Goal: Ask a question: Seek information or help from site administrators or community

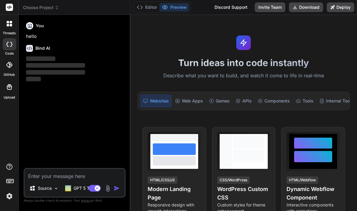
scroll to position [20, 0]
click at [8, 200] on img at bounding box center [9, 196] width 10 height 10
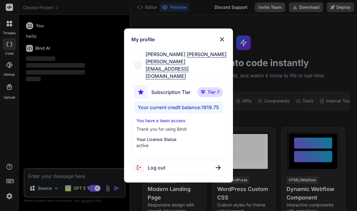
click at [223, 43] on img at bounding box center [222, 39] width 7 height 7
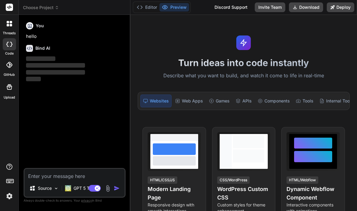
scroll to position [0, 0]
click at [52, 5] on span "Choose Project" at bounding box center [41, 8] width 36 height 6
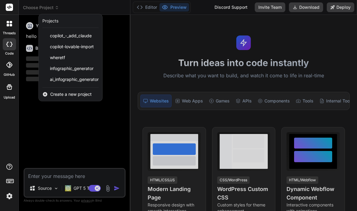
click at [64, 77] on span "ai_infographic_generator" at bounding box center [74, 79] width 49 height 6
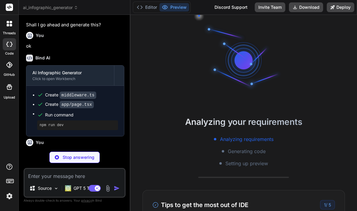
scroll to position [30, 0]
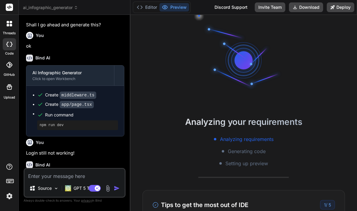
type textarea "x"
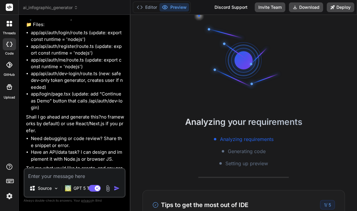
scroll to position [0, 0]
click at [150, 8] on button "Editor" at bounding box center [146, 7] width 25 height 8
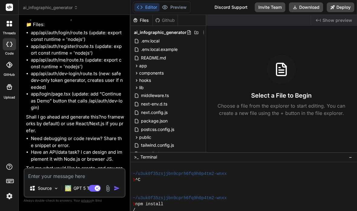
scroll to position [24, 0]
click at [53, 175] on textarea at bounding box center [75, 174] width 100 height 11
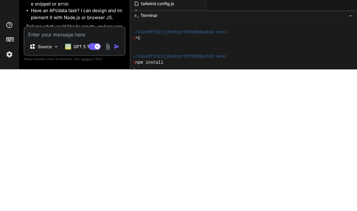
type textarea "S"
type textarea "x"
type textarea "Sh"
type textarea "x"
type textarea "Sho"
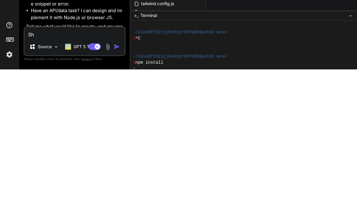
type textarea "x"
type textarea "Show"
type textarea "x"
type textarea "Show"
type textarea "x"
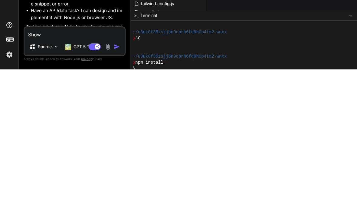
type textarea "Show m"
type textarea "x"
type textarea "Show me"
type textarea "x"
type textarea "Show me"
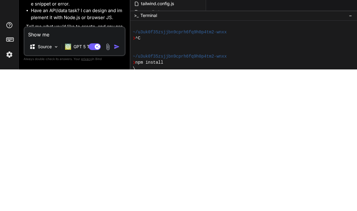
type textarea "x"
type textarea "Show me t"
type textarea "x"
type textarea "Show me th"
type textarea "x"
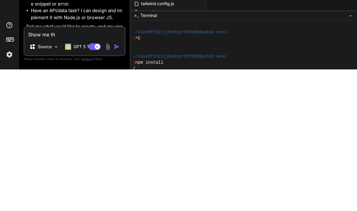
type textarea "Show me the"
type textarea "x"
type textarea "Show me the"
type textarea "x"
type textarea "Show me the p"
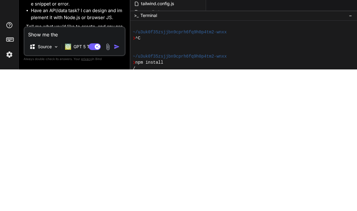
type textarea "x"
type textarea "Show me the pr"
type textarea "x"
type textarea "Show me the pre"
type textarea "x"
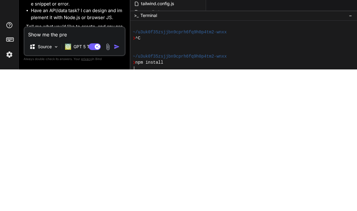
type textarea "Show me the prev"
type textarea "x"
type textarea "Show me the previ"
type textarea "x"
type textarea "Show me the previe"
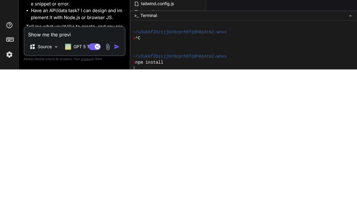
type textarea "x"
type textarea "Show me the preview"
type textarea "x"
type textarea "Show me the preview"
type textarea "x"
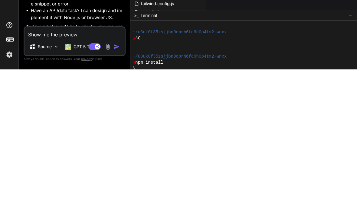
type textarea "Show me the preview s"
type textarea "x"
type textarea "Show me the preview so"
type textarea "x"
type textarea "Show me the preview so"
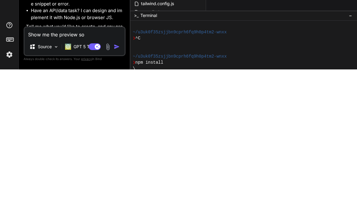
type textarea "x"
type textarea "Show me the preview so i"
type textarea "x"
type textarea "Show me the preview so I"
type textarea "x"
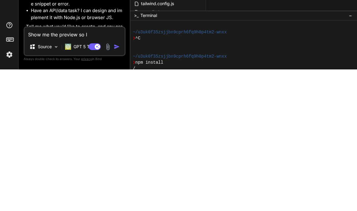
type textarea "Show me the preview so I"
type textarea "x"
type textarea "Show me the preview so I c"
type textarea "x"
type textarea "Show me the preview so I ca"
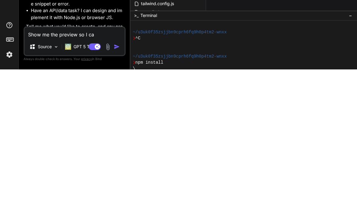
type textarea "x"
type textarea "Show me the preview so I can"
type textarea "x"
type textarea "Show me the preview so I can"
type textarea "x"
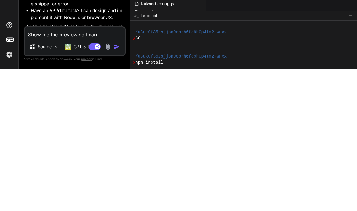
type textarea "Show me the preview so I can s"
type textarea "x"
type textarea "Show me the preview so I can st"
type textarea "x"
type textarea "Show me the preview so I can sta"
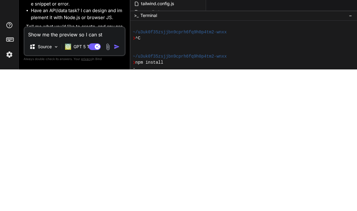
type textarea "x"
type textarea "Show me the preview so I can star"
type textarea "x"
type textarea "Show me the preview so I can start"
type textarea "x"
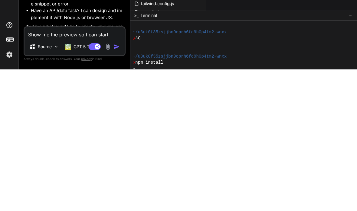
type textarea "Show me the preview so I can start"
type textarea "x"
type textarea "Show me the preview so I can start t"
type textarea "x"
type textarea "Show me the preview so I can start te"
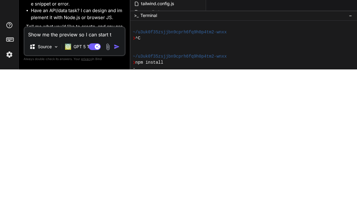
type textarea "x"
type textarea "Show me the preview so I can start tes"
type textarea "x"
type textarea "Show me the preview so I can start test"
type textarea "x"
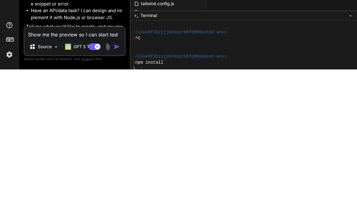
type textarea "Show me the preview so I can start testi"
type textarea "x"
type textarea "Show me the preview so I can start testin"
type textarea "x"
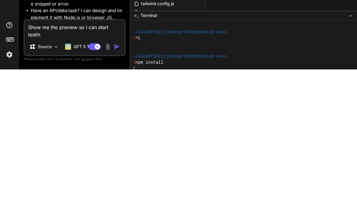
type textarea "Show me the preview so I can start testing"
type textarea "x"
type textarea "Show me the preview so I can start testing"
type textarea "x"
type textarea "Show me the preview so I can start testing s"
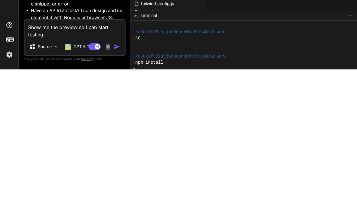
type textarea "x"
type textarea "Show me the preview so I can start testing so"
type textarea "x"
type textarea "Show me the preview so I can start testing som"
type textarea "x"
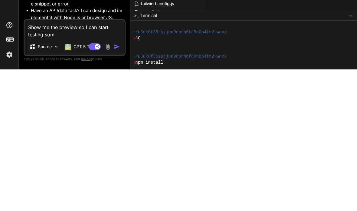
type textarea "Show me the preview so I can start testing some"
type textarea "x"
type textarea "Show me the preview so I can start testing some"
type textarea "x"
type textarea "Show me the preview so I can start testing some f"
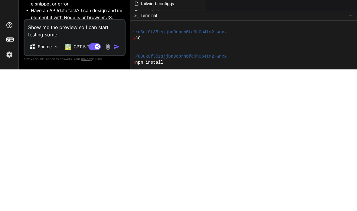
type textarea "x"
type textarea "Show me the preview so I can start testing some fe"
type textarea "x"
type textarea "Show me the preview so I can start testing some fea"
type textarea "x"
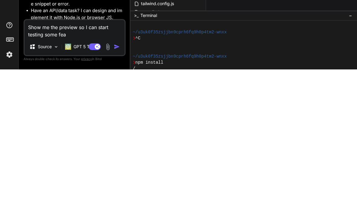
type textarea "Show me the preview so I can start testing some feat"
type textarea "x"
type textarea "Show me the preview so I can start testing some featu"
type textarea "x"
type textarea "Show me the preview so I can start testing some featur"
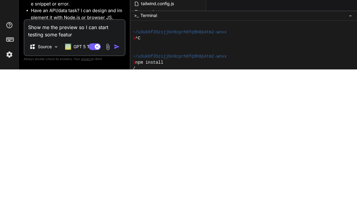
type textarea "x"
type textarea "Show me the preview so I can start testing some feature"
type textarea "x"
type textarea "Show me the preview so I can start testing some features"
type textarea "x"
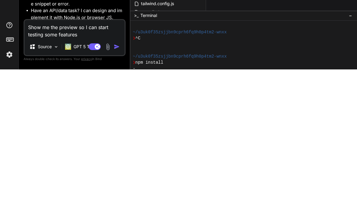
type textarea "Show me the preview so I can start testing some features."
type textarea "x"
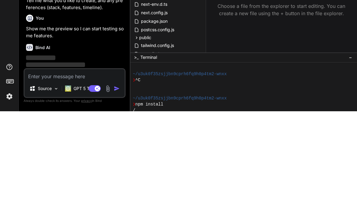
scroll to position [880, 0]
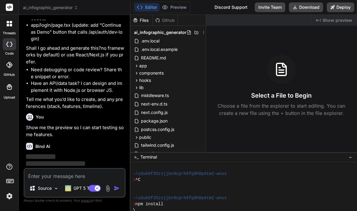
click at [8, 193] on img at bounding box center [9, 196] width 10 height 10
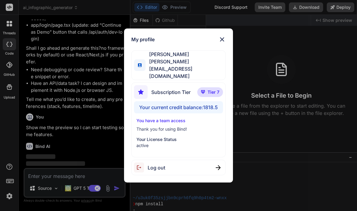
click at [222, 43] on img at bounding box center [222, 39] width 7 height 7
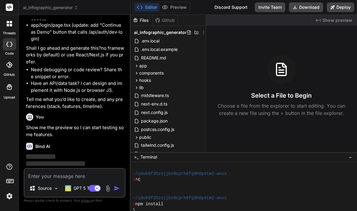
click at [71, 188] on img at bounding box center [68, 188] width 6 height 6
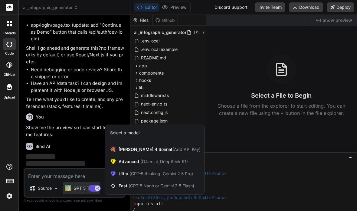
click at [120, 176] on span "Ultra (GPT-5 thinking, Gemini 2.5 Pro)" at bounding box center [156, 173] width 74 height 6
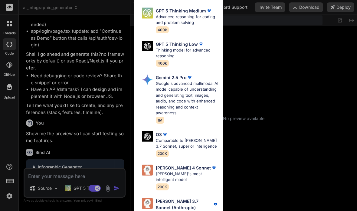
scroll to position [164, 0]
type textarea "x"
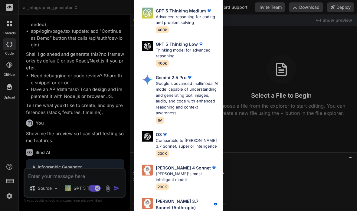
click at [11, 131] on div "Ultra Models GPT 5 OpenAI's best AI model, matches [PERSON_NAME] 4 Sonnet in In…" at bounding box center [178, 105] width 357 height 211
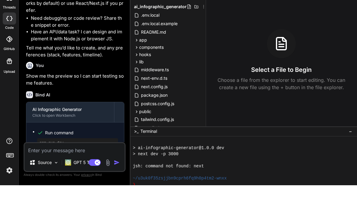
scroll to position [163, 0]
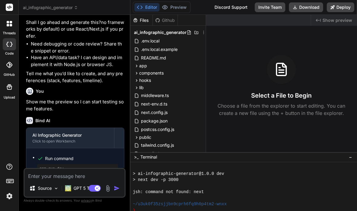
click at [46, 177] on textarea at bounding box center [75, 174] width 100 height 11
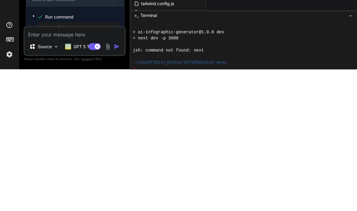
type textarea "N"
type textarea "x"
type textarea "No"
type textarea "x"
type textarea "Not"
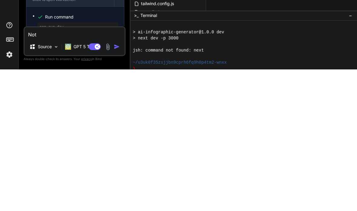
type textarea "x"
type textarea "Not"
type textarea "x"
type textarea "Not s"
type textarea "x"
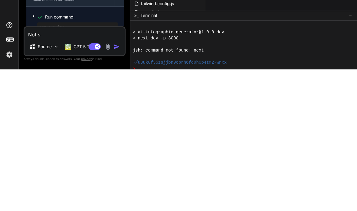
type textarea "Not se"
type textarea "x"
type textarea "Not see"
type textarea "x"
type textarea "Not seei"
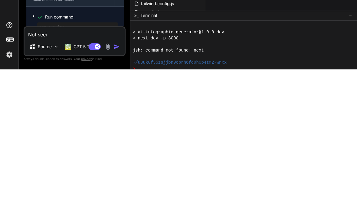
type textarea "x"
type textarea "Not seein"
type textarea "x"
type textarea "Not seeing"
type textarea "x"
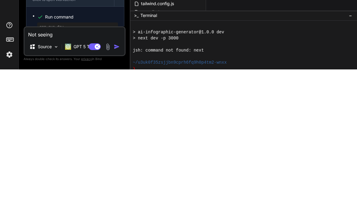
type textarea "Not seeing"
type textarea "x"
type textarea "Not seeing a"
type textarea "x"
type textarea "Not seeing an"
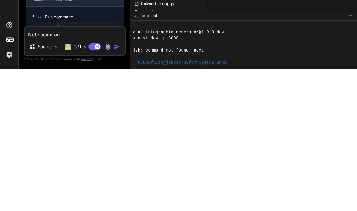
type textarea "x"
type textarea "Not seeing any"
type textarea "x"
type textarea "Not seeing anyt"
type textarea "x"
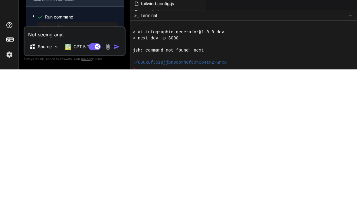
type textarea "Not seeing anyth"
type textarea "x"
type textarea "Not seeing anythi"
type textarea "x"
type textarea "Not seeing anythin"
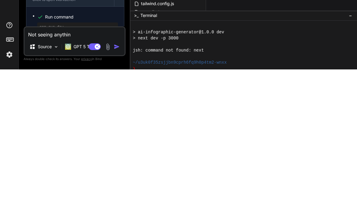
type textarea "x"
type textarea "Not seeing anything"
type textarea "x"
type textarea "Not seeing anything"
click at [97, 185] on rect at bounding box center [97, 187] width 5 height 5
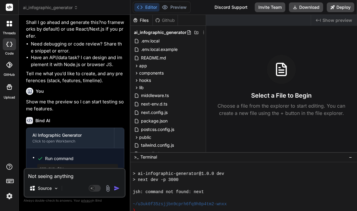
click at [118, 188] on img "button" at bounding box center [117, 188] width 6 height 6
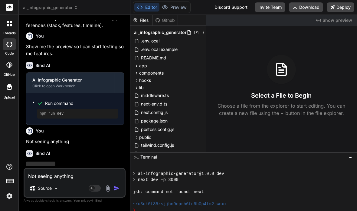
scroll to position [968, 0]
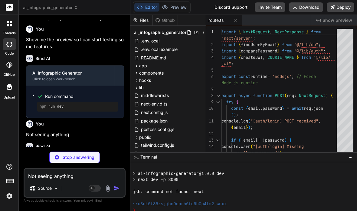
type textarea "x"
type textarea "}"
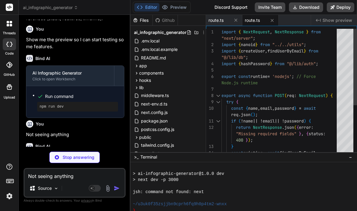
type textarea "x"
type textarea "const user = await getUserFromToken(token); if (!user) { return NextResponse.js…"
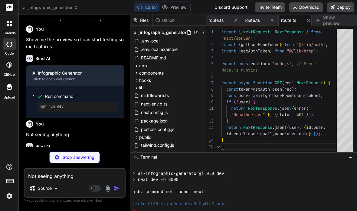
scroll to position [0, 3]
type textarea "x"
type textarea "}"
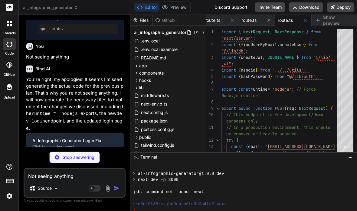
scroll to position [1046, 0]
type textarea "x"
type textarea "</div> </div> </div> ); }"
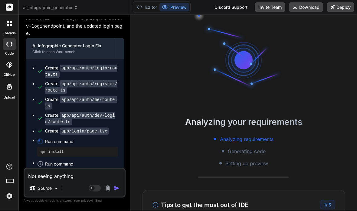
scroll to position [0, 0]
click at [148, 5] on button "Editor" at bounding box center [146, 7] width 25 height 8
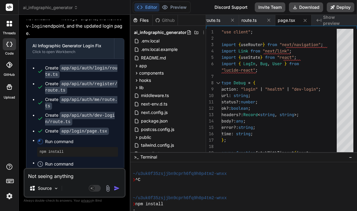
scroll to position [24, 0]
type textarea "x"
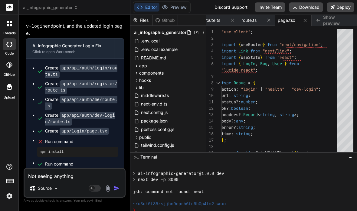
click at [53, 177] on textarea "Not seeing anything" at bounding box center [75, 174] width 100 height 11
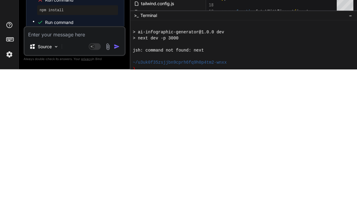
type textarea "D"
type textarea "x"
type textarea "Do"
type textarea "x"
type textarea "Don"
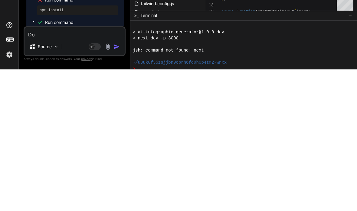
type textarea "x"
type textarea "Dont"
type textarea "x"
type textarea "Don’t"
type textarea "x"
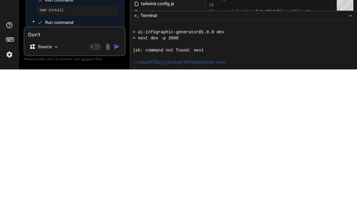
type textarea "Don’t"
type textarea "x"
type textarea "Don’t s"
type textarea "x"
type textarea "Don’t se"
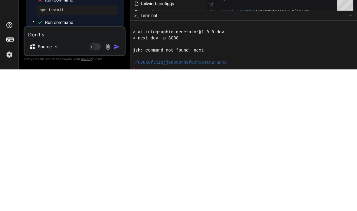
type textarea "x"
type textarea "Don’t see"
type textarea "x"
type textarea "Don’t see"
type textarea "x"
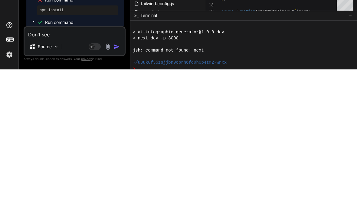
type textarea "Don’t see a"
type textarea "x"
type textarea "Don’t see an"
type textarea "x"
type textarea "Don’t see any"
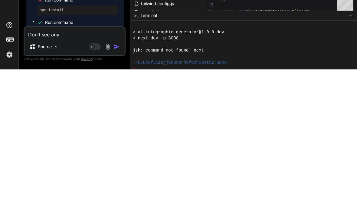
type textarea "x"
type textarea "Don’t see anyt"
type textarea "x"
type textarea "Don’t see anyth"
type textarea "x"
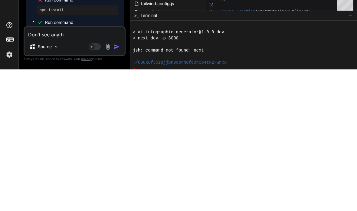
type textarea "Don’t see anythi"
type textarea "x"
type textarea "Don’t see anythin"
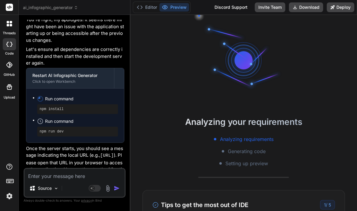
scroll to position [1344, 0]
click at [62, 173] on textarea at bounding box center [75, 174] width 100 height 11
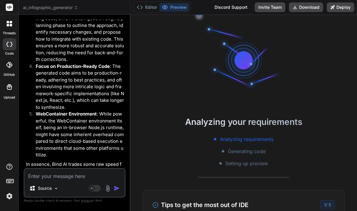
scroll to position [1747, 0]
click at [63, 177] on textarea at bounding box center [75, 174] width 100 height 11
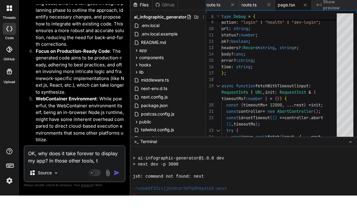
scroll to position [382, 0]
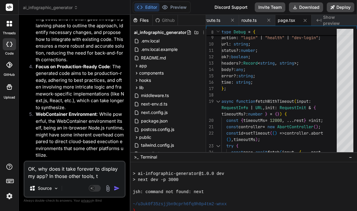
click at [102, 173] on textarea "OK, why does it take forever to display my app? In those other tools, t" at bounding box center [75, 170] width 100 height 18
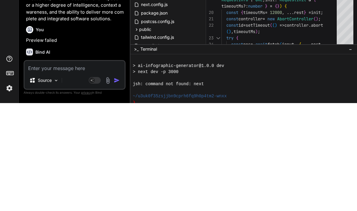
scroll to position [1809, 0]
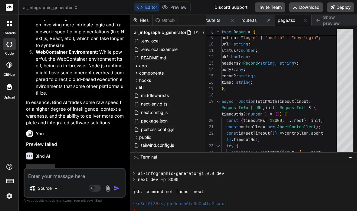
click at [327, 156] on textarea at bounding box center [325, 161] width 18 height 11
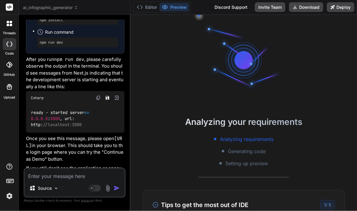
scroll to position [0, 0]
click at [148, 9] on button "Editor" at bounding box center [146, 7] width 25 height 8
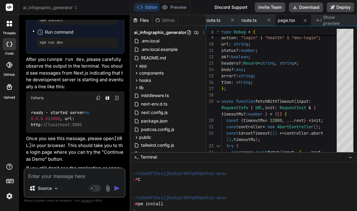
scroll to position [24, 0]
click at [60, 177] on textarea at bounding box center [75, 174] width 100 height 11
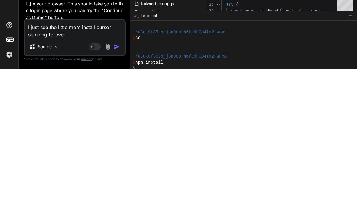
click at [78, 161] on textarea "I just see the little mom install cursor spinning forever." at bounding box center [75, 170] width 100 height 18
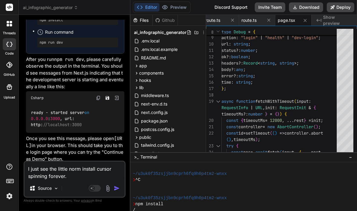
click at [80, 167] on textarea "I just see the little norm install cursor spinning forever." at bounding box center [75, 170] width 100 height 18
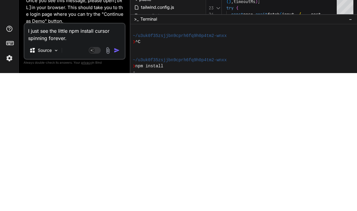
click at [116, 185] on img "button" at bounding box center [117, 188] width 6 height 6
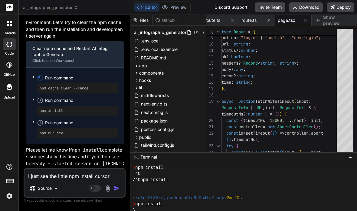
scroll to position [2317, 0]
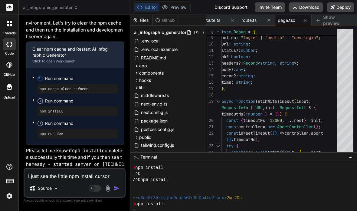
click at [68, 174] on textarea "I just see the little npm install cursor spinning forever." at bounding box center [75, 174] width 100 height 11
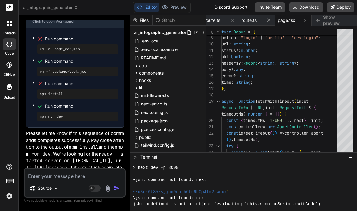
scroll to position [830, 0]
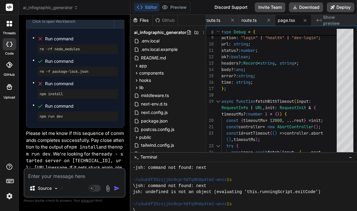
click at [57, 173] on textarea at bounding box center [75, 174] width 100 height 11
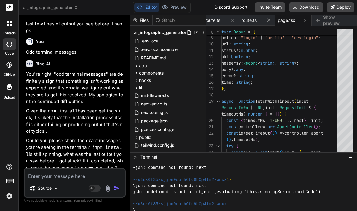
click at [48, 175] on textarea at bounding box center [75, 174] width 100 height 11
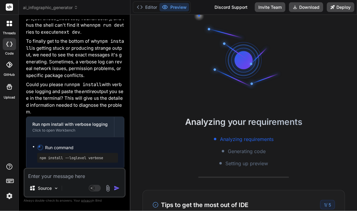
scroll to position [0, 0]
click at [147, 7] on button "Editor" at bounding box center [146, 7] width 25 height 8
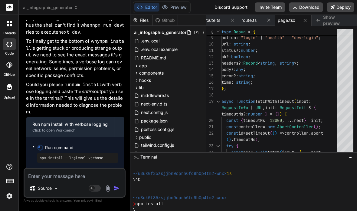
scroll to position [24, 0]
